Goal: Complete application form

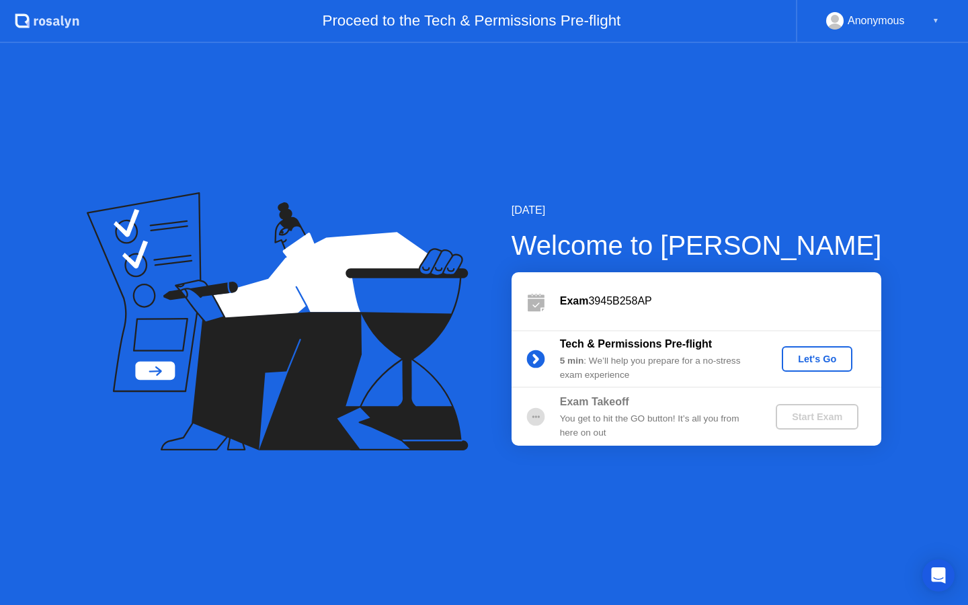
click at [808, 356] on div "Let's Go" at bounding box center [817, 359] width 60 height 11
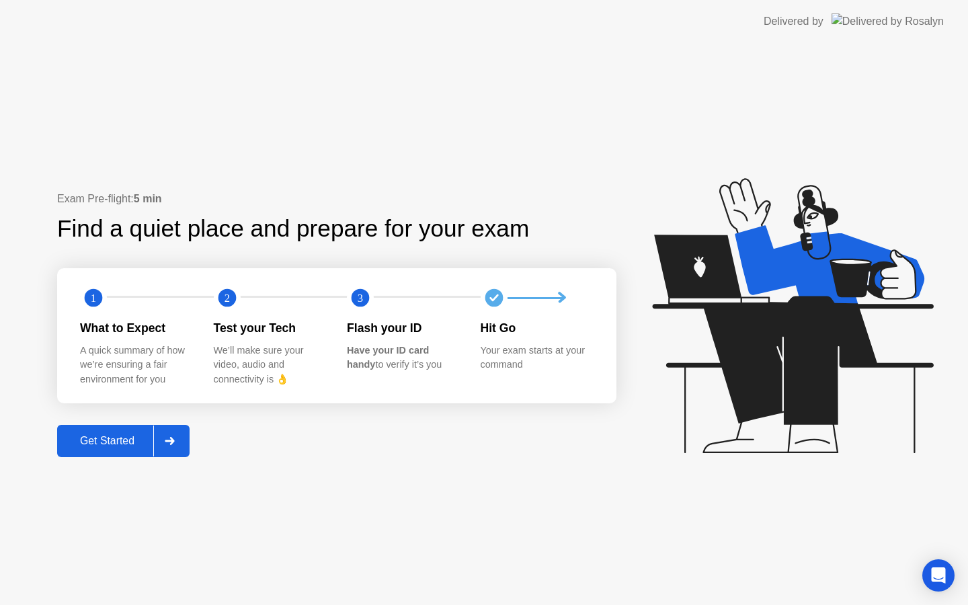
click at [108, 446] on div "Get Started" at bounding box center [107, 441] width 92 height 12
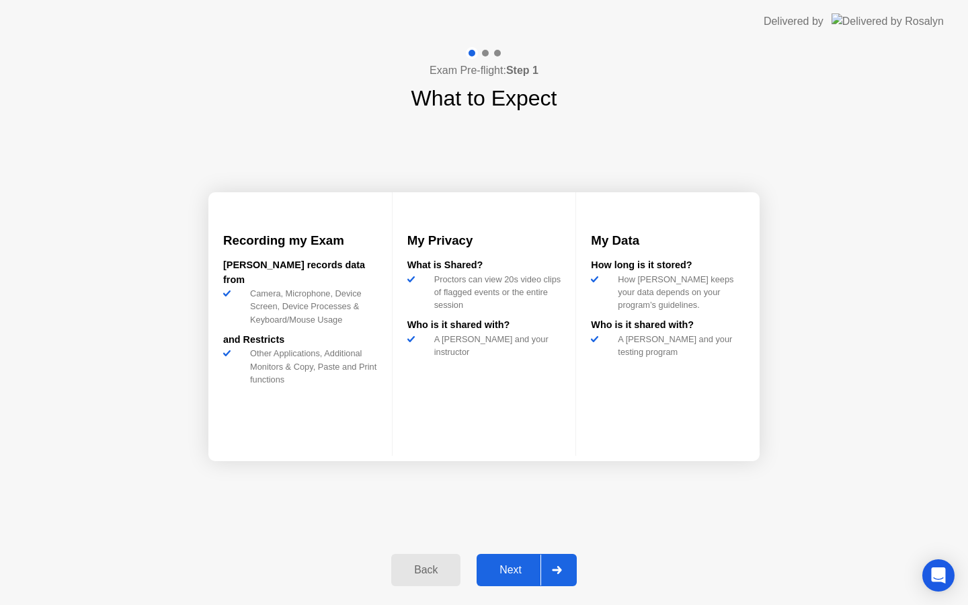
click at [515, 565] on div "Next" at bounding box center [511, 570] width 60 height 12
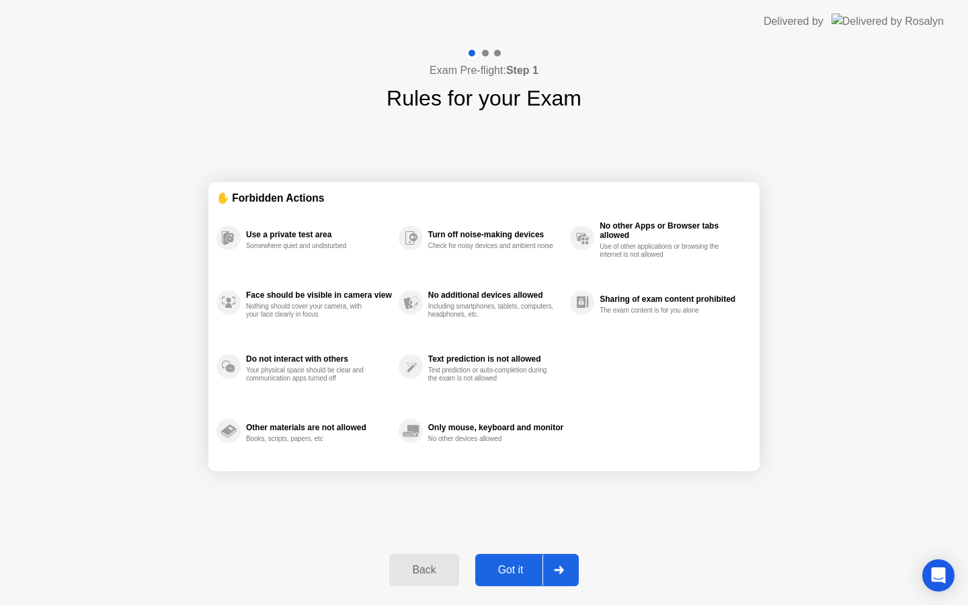
click at [524, 575] on div "Got it" at bounding box center [510, 570] width 63 height 12
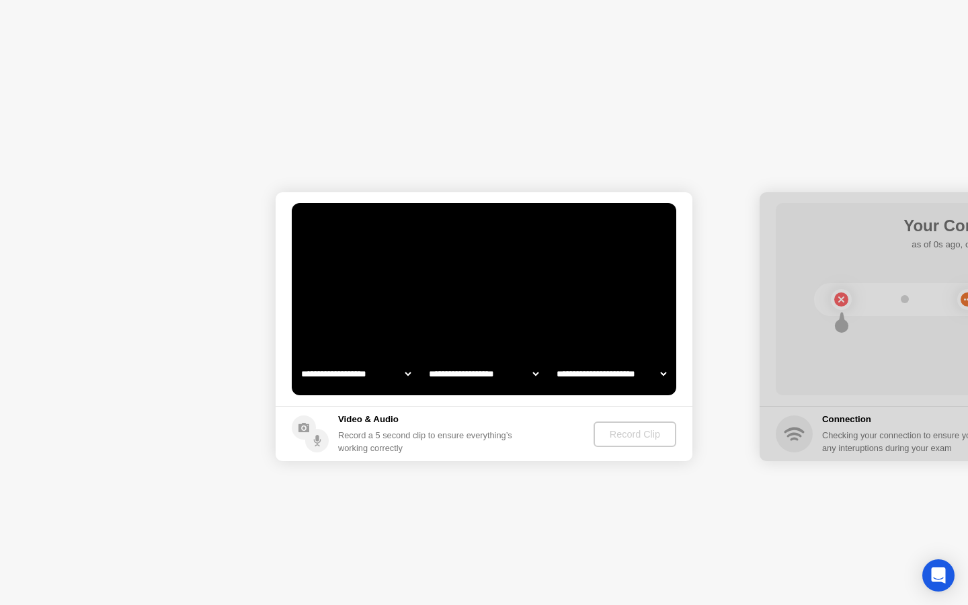
select select "**********"
select select "*******"
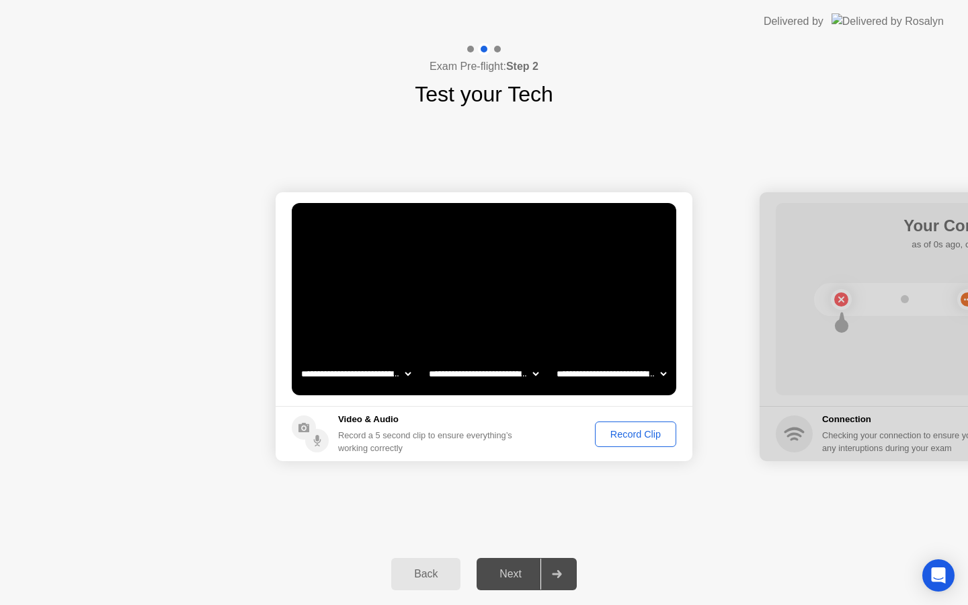
click at [632, 432] on div "Record Clip" at bounding box center [636, 434] width 72 height 11
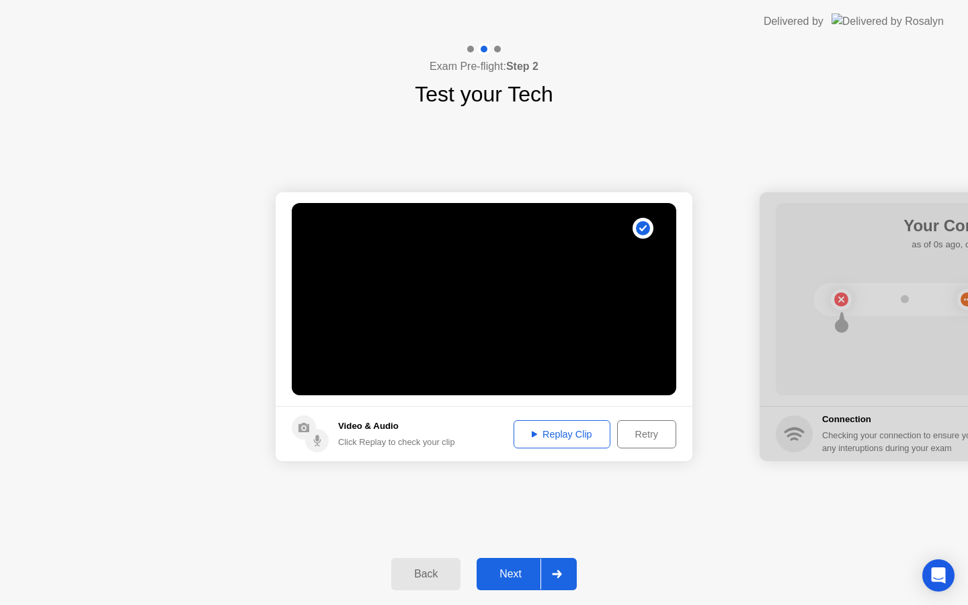
click at [575, 436] on div "Replay Clip" at bounding box center [561, 434] width 87 height 11
click at [658, 438] on div "Retry" at bounding box center [647, 434] width 50 height 11
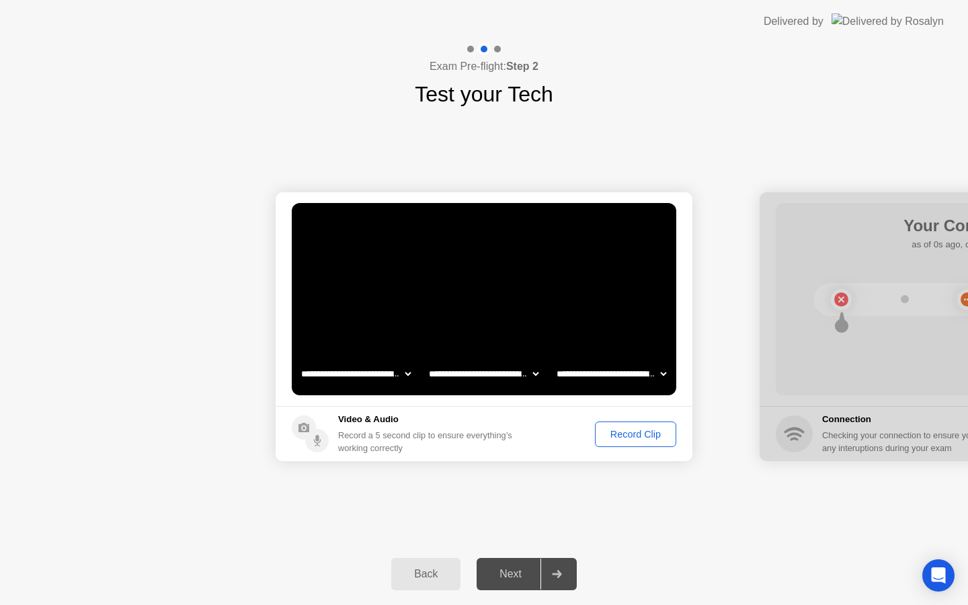
click at [636, 438] on div "Record Clip" at bounding box center [636, 434] width 72 height 11
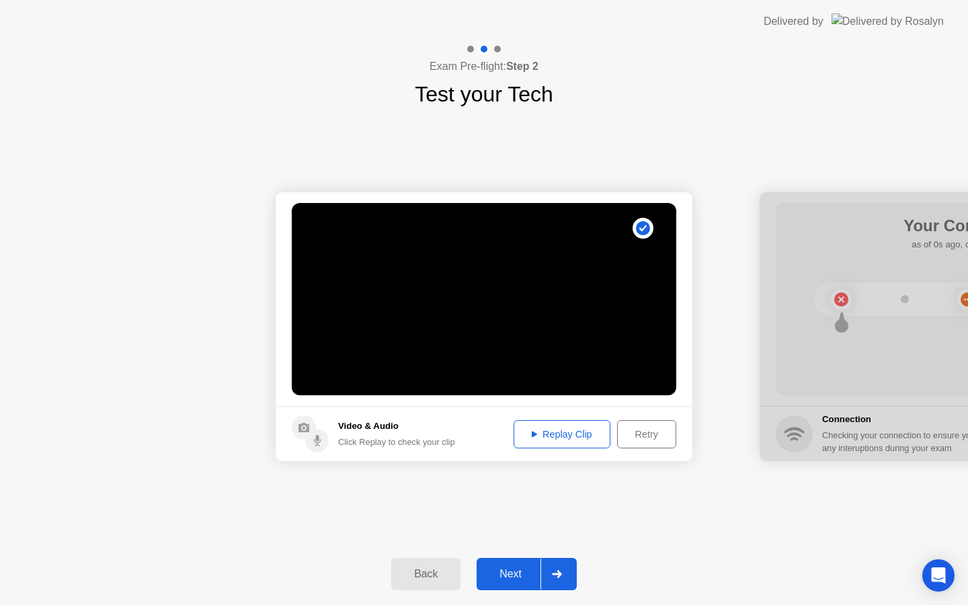
click at [545, 431] on div "Replay Clip" at bounding box center [561, 434] width 87 height 11
click at [540, 431] on div "Replay Clip" at bounding box center [561, 434] width 87 height 11
click at [511, 571] on div "Next" at bounding box center [511, 574] width 60 height 12
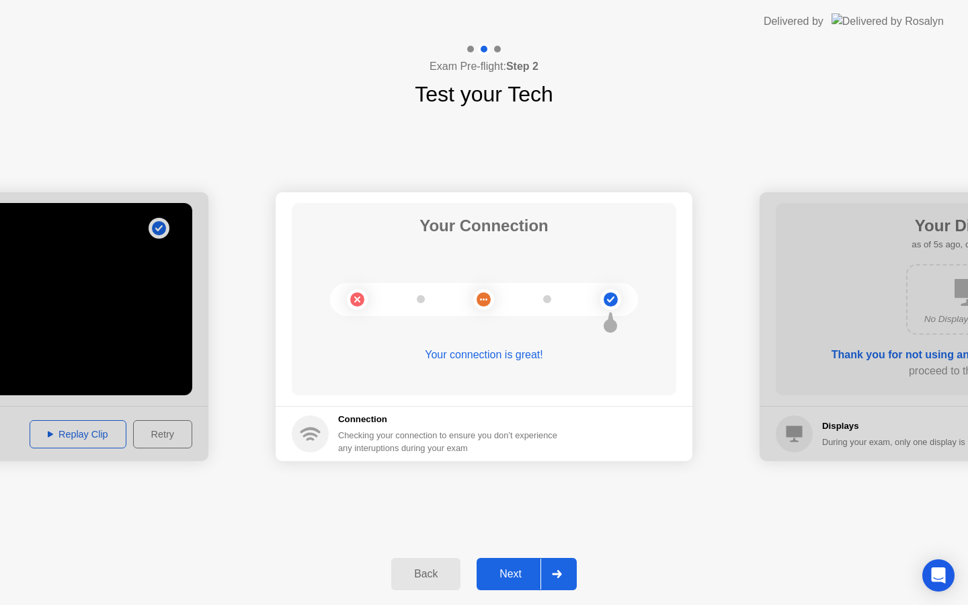
click at [520, 580] on div "Next" at bounding box center [511, 574] width 60 height 12
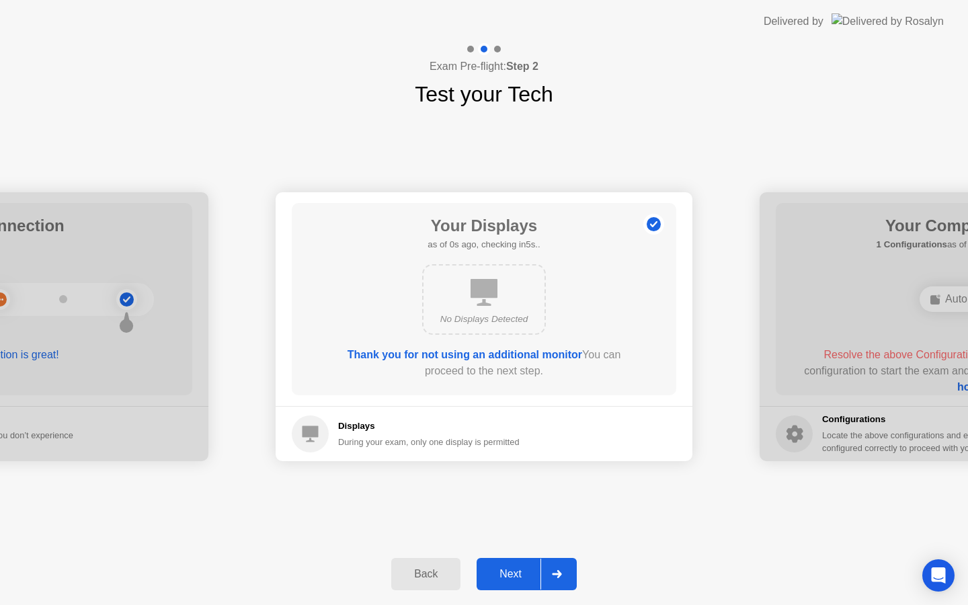
click at [509, 570] on div "Next" at bounding box center [511, 574] width 60 height 12
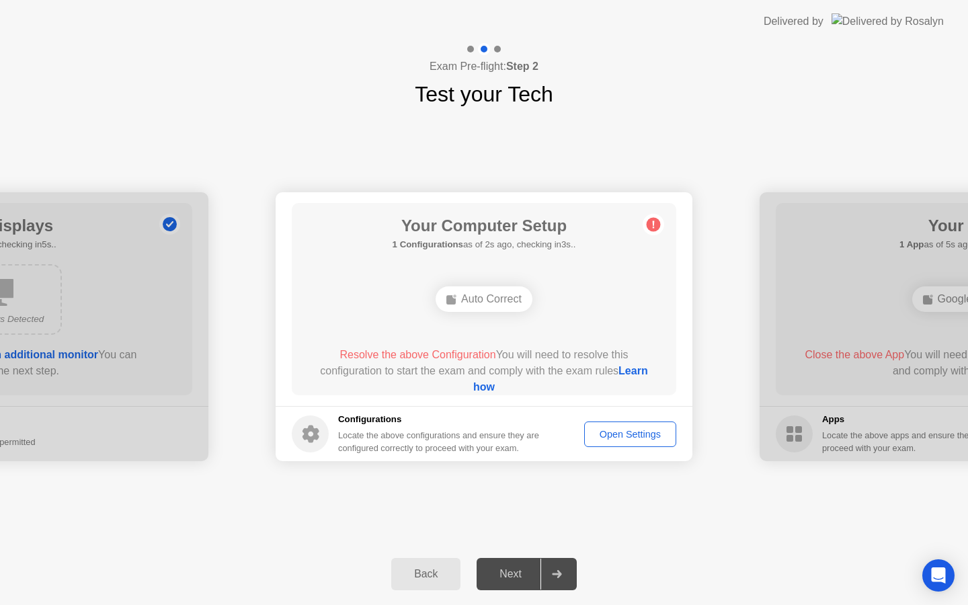
click at [610, 432] on div "Open Settings" at bounding box center [630, 434] width 83 height 11
click at [622, 431] on div "Open Settings" at bounding box center [630, 434] width 83 height 11
click at [485, 294] on div "Auto Correct" at bounding box center [484, 299] width 97 height 26
click at [475, 302] on div "Auto Correct" at bounding box center [484, 299] width 97 height 26
click at [509, 575] on div "Next" at bounding box center [511, 574] width 60 height 12
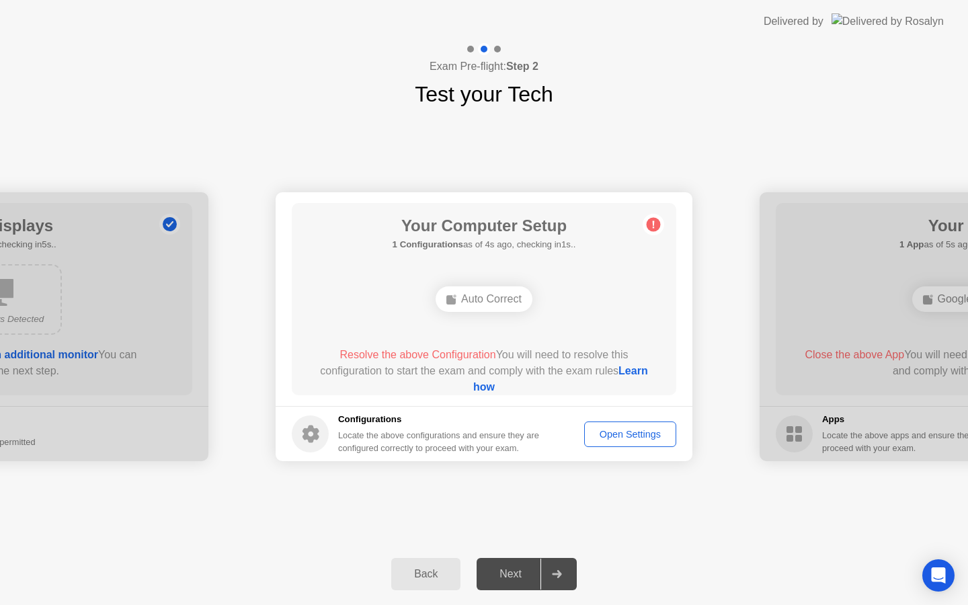
click at [509, 575] on div "Next" at bounding box center [511, 574] width 60 height 12
click at [509, 573] on div "Next" at bounding box center [511, 574] width 60 height 12
click at [550, 571] on div at bounding box center [556, 574] width 32 height 31
click at [550, 570] on div at bounding box center [556, 574] width 32 height 31
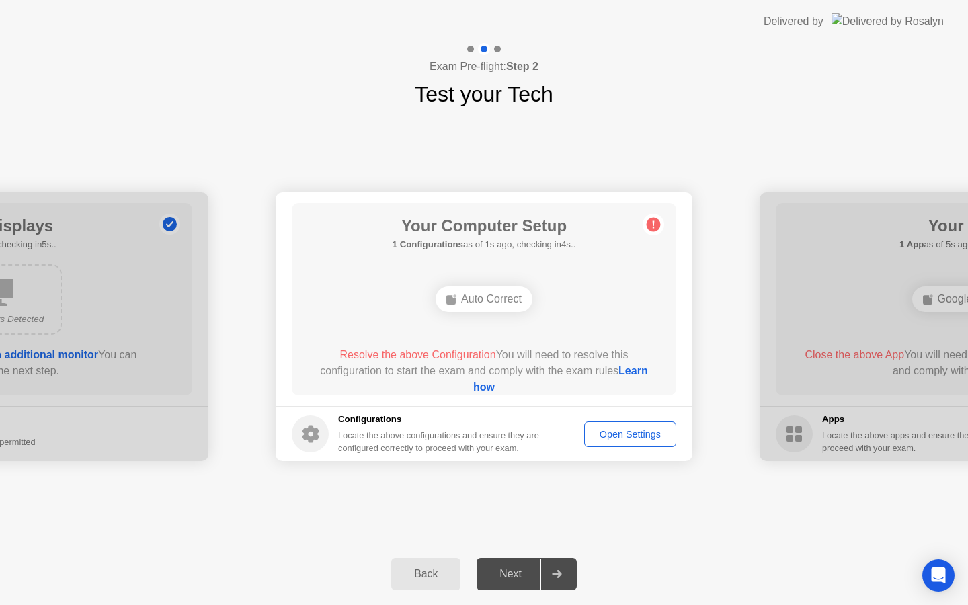
click at [550, 570] on div at bounding box center [556, 574] width 32 height 31
click at [549, 571] on div at bounding box center [556, 574] width 32 height 31
click at [389, 359] on span "Resolve the above Configuration" at bounding box center [417, 354] width 156 height 11
drag, startPoint x: 436, startPoint y: 356, endPoint x: 487, endPoint y: 356, distance: 51.1
click at [487, 356] on span "Resolve the above Configuration" at bounding box center [417, 354] width 156 height 11
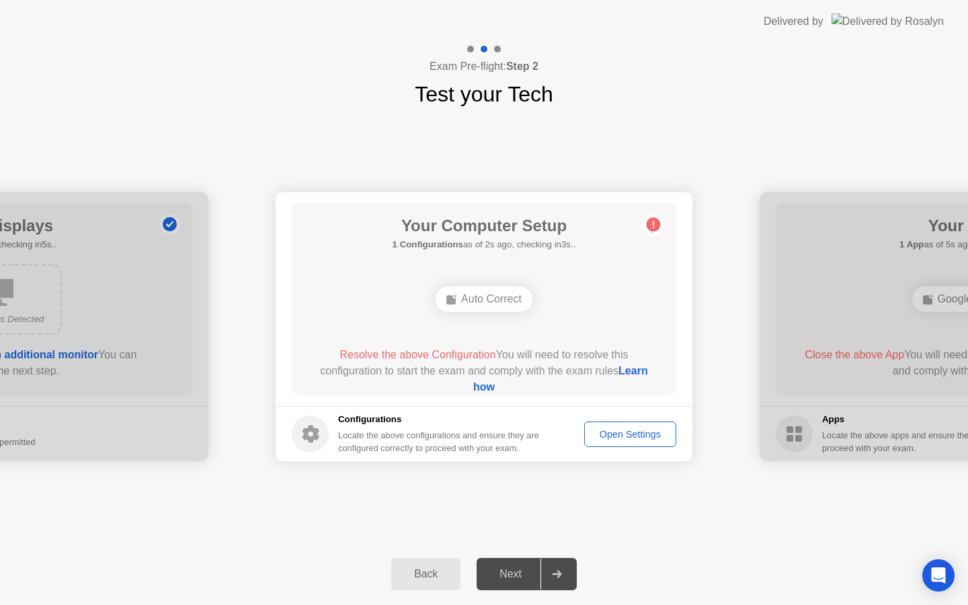
click at [477, 386] on link "Learn how" at bounding box center [560, 379] width 175 height 28
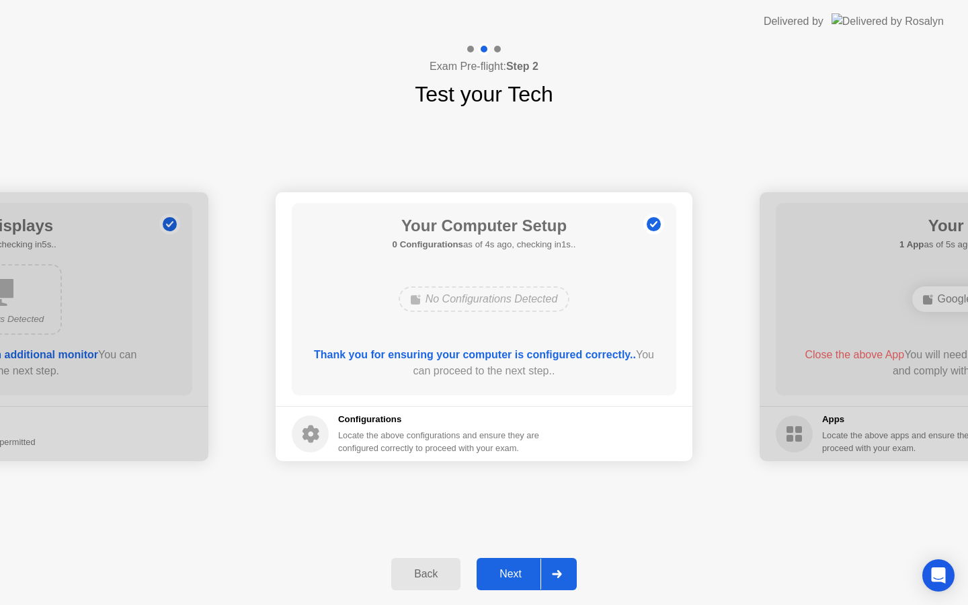
drag, startPoint x: 605, startPoint y: 417, endPoint x: 612, endPoint y: 404, distance: 15.0
click at [605, 416] on footer "Configurations Locate the above configurations and ensure they are configured c…" at bounding box center [484, 433] width 417 height 55
click at [505, 577] on div "Next" at bounding box center [511, 574] width 60 height 12
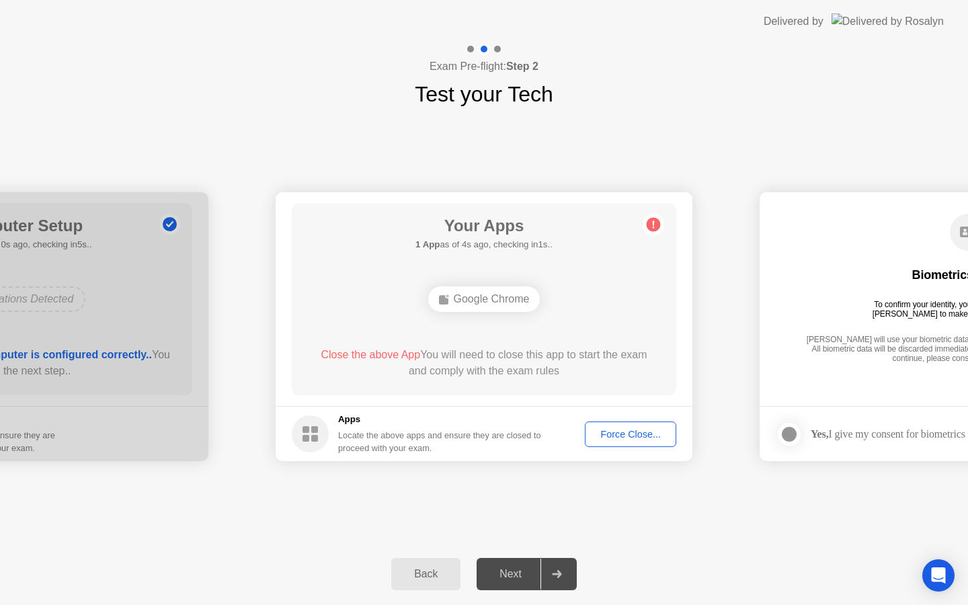
click at [522, 575] on div "Next" at bounding box center [511, 574] width 60 height 12
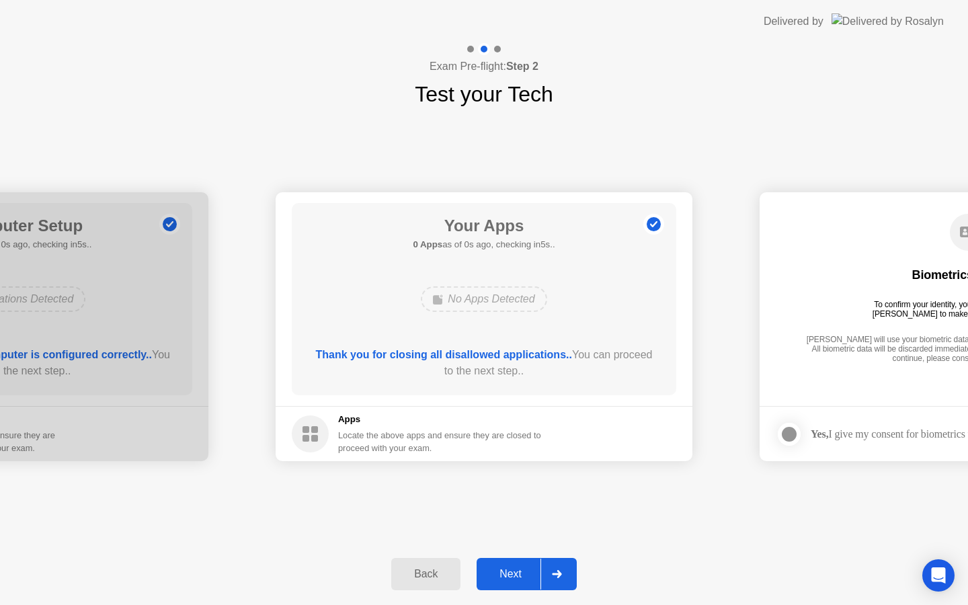
click at [520, 574] on div "Next" at bounding box center [511, 574] width 60 height 12
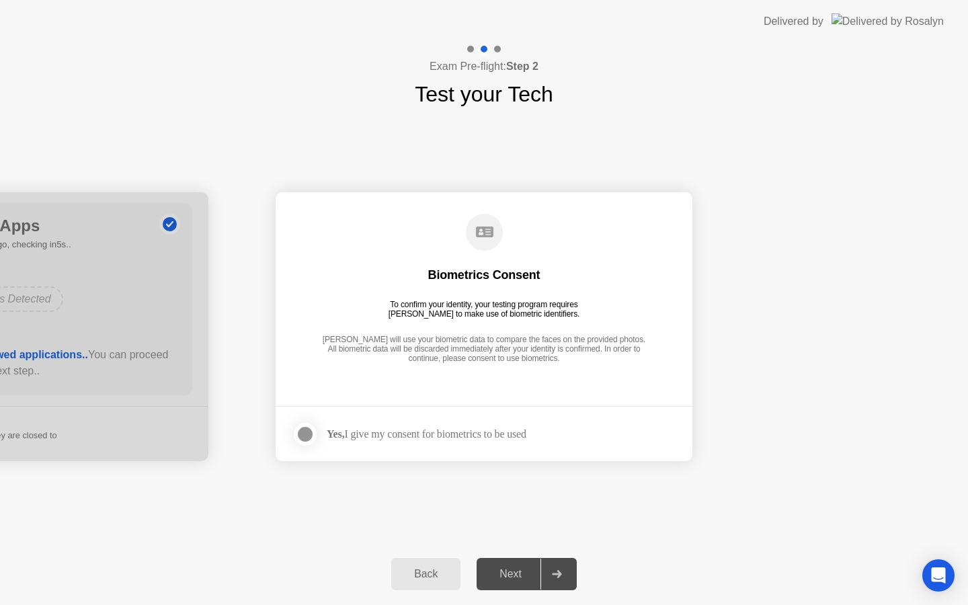
click at [461, 296] on div "Biometrics Consent To confirm your identity, your testing program requires [PER…" at bounding box center [484, 289] width 384 height 173
click at [489, 245] on circle at bounding box center [484, 232] width 37 height 37
click at [483, 237] on circle at bounding box center [484, 232] width 37 height 37
click at [372, 397] on main "Biometrics Consent To confirm your identity, your testing program requires [PER…" at bounding box center [484, 299] width 417 height 214
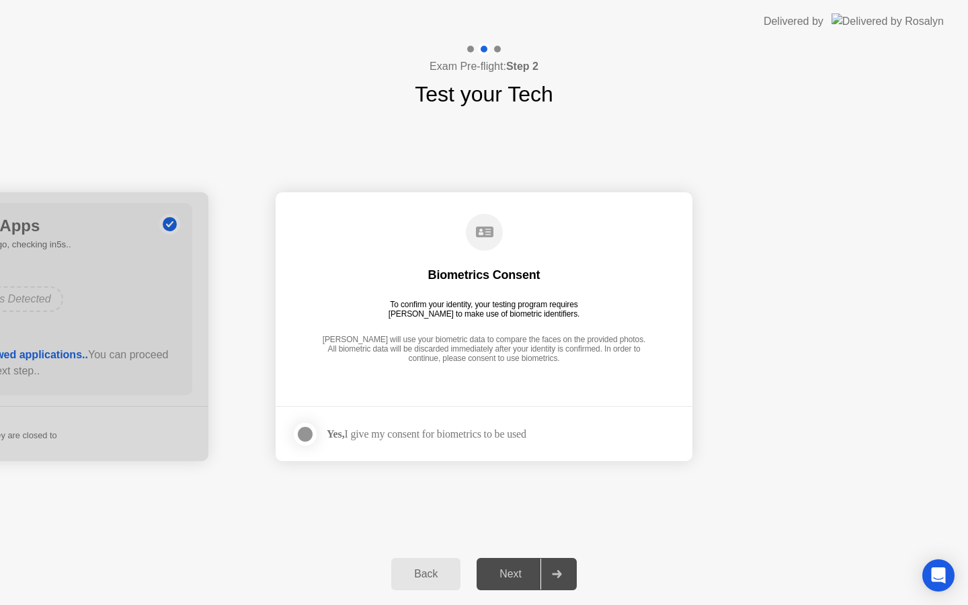
click at [313, 436] on div at bounding box center [305, 434] width 16 height 16
click at [508, 568] on div "Next" at bounding box center [511, 574] width 60 height 12
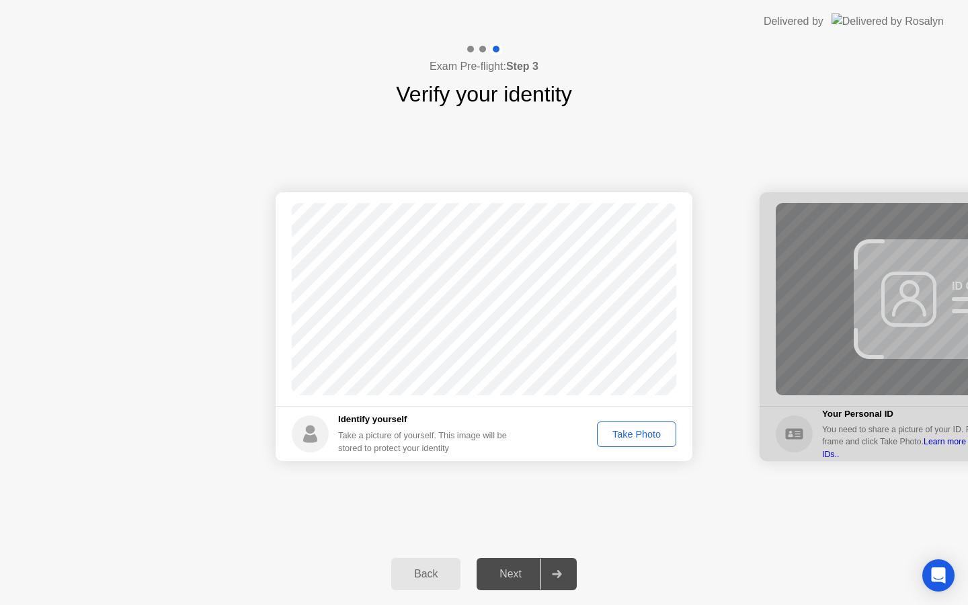
click at [630, 436] on div "Take Photo" at bounding box center [637, 434] width 70 height 11
click at [512, 578] on div "Next" at bounding box center [511, 574] width 60 height 12
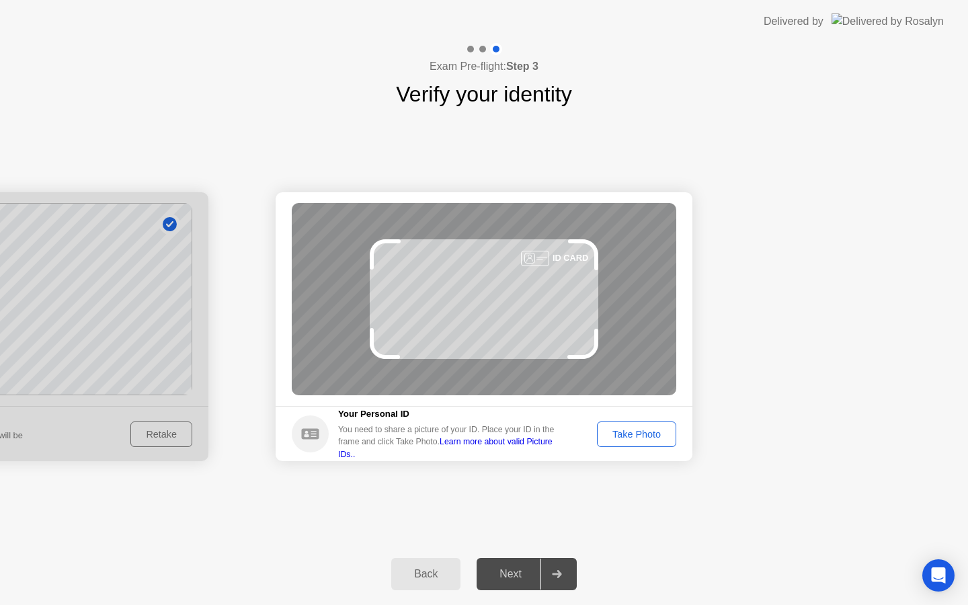
click at [630, 435] on div "Take Photo" at bounding box center [637, 434] width 70 height 11
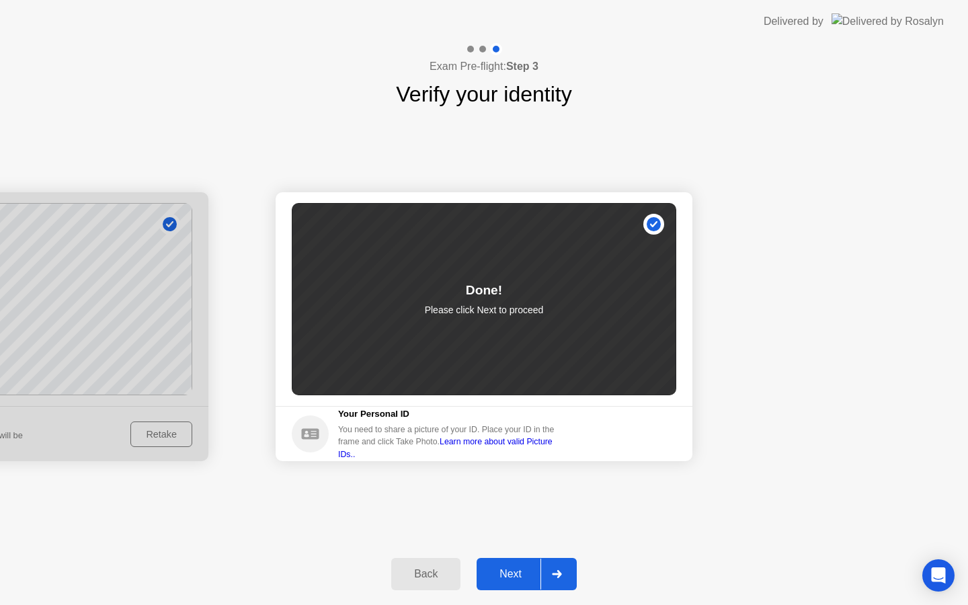
click at [521, 571] on div "Next" at bounding box center [511, 574] width 60 height 12
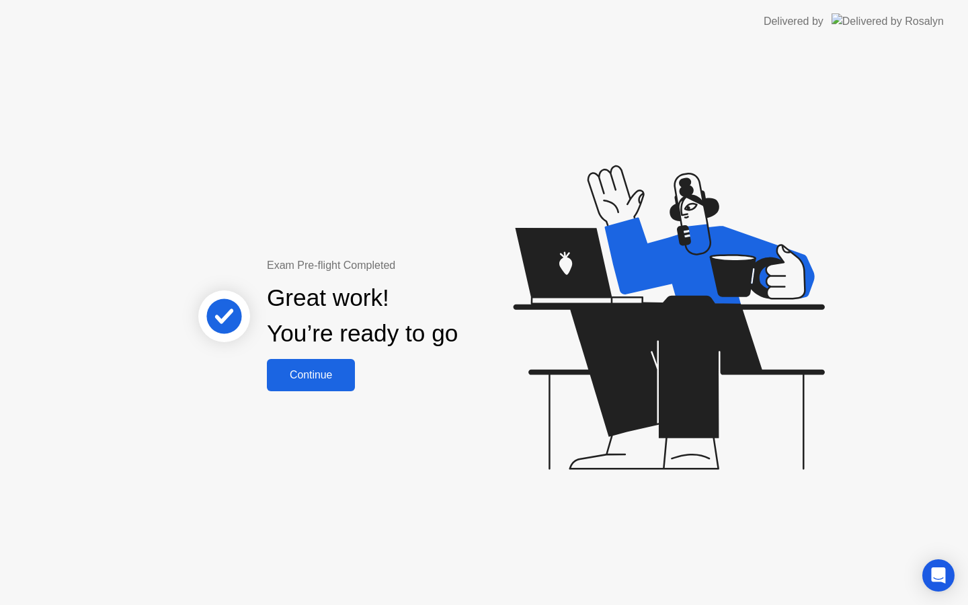
click at [308, 372] on div "Continue" at bounding box center [311, 375] width 80 height 12
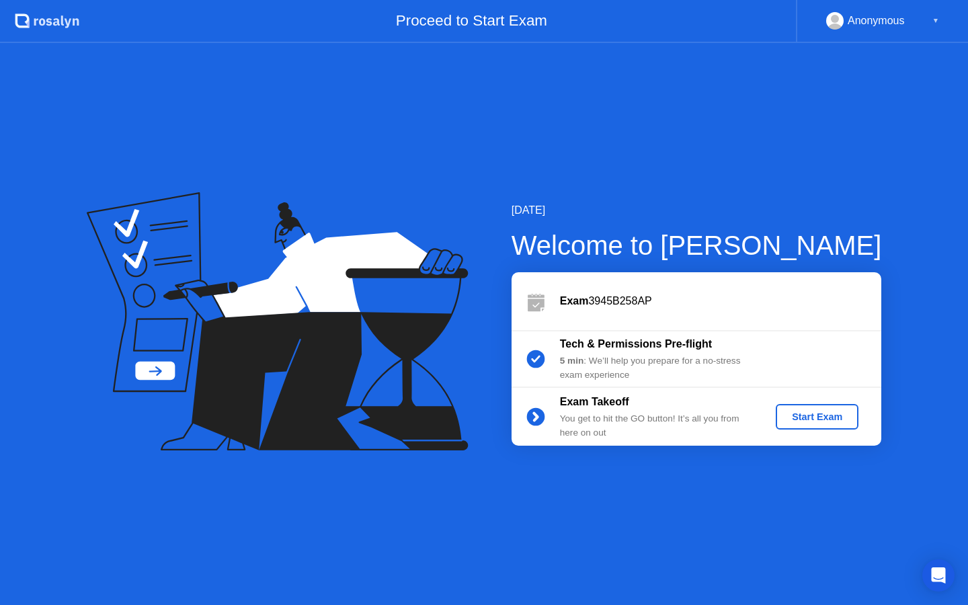
click at [805, 414] on div "Start Exam" at bounding box center [817, 416] width 72 height 11
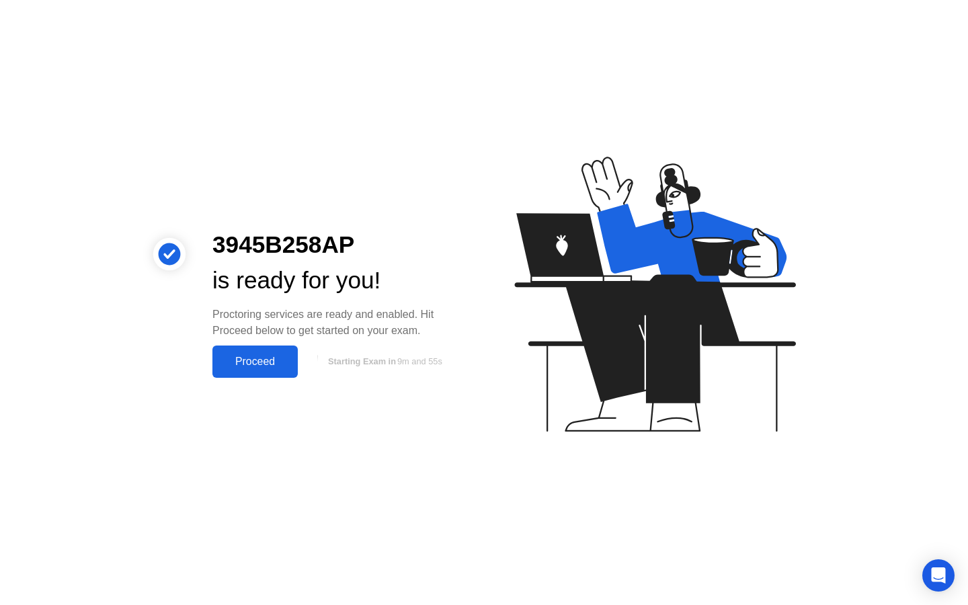
click at [248, 361] on div "Proceed" at bounding box center [254, 362] width 77 height 12
